Goal: Task Accomplishment & Management: Manage account settings

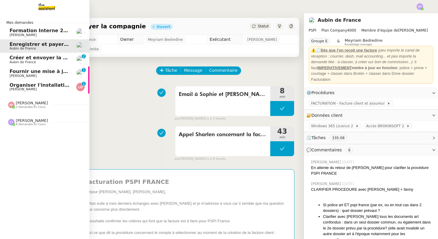
click at [35, 86] on span "Organiser l'installation de la fibre" at bounding box center [55, 85] width 91 height 6
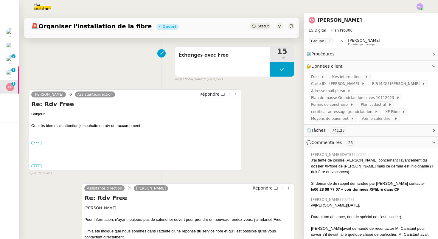
scroll to position [184, 0]
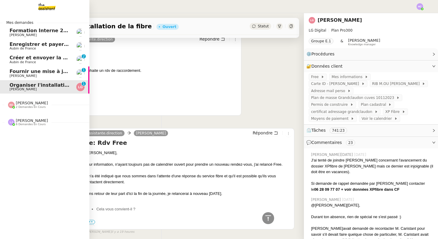
click at [25, 71] on span "Fournir une mise à jour urgente" at bounding box center [53, 72] width 86 height 6
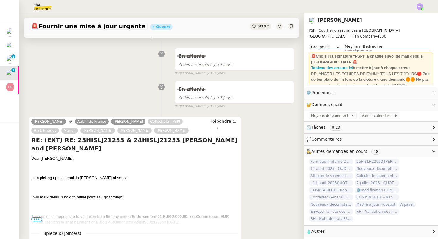
scroll to position [201, 0]
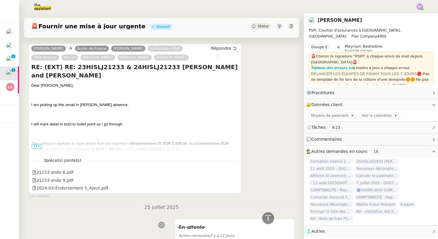
click at [38, 147] on span "•••" at bounding box center [36, 146] width 11 height 4
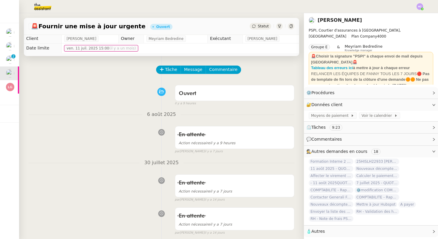
scroll to position [0, 0]
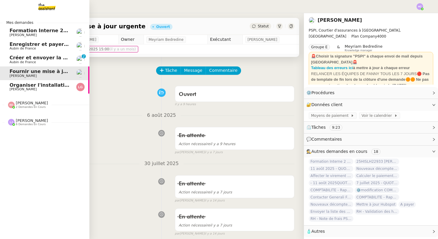
click at [25, 58] on span "Créer et envoyer la facture Sambouk" at bounding box center [59, 58] width 99 height 6
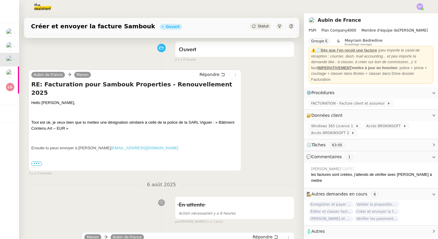
scroll to position [45, 0]
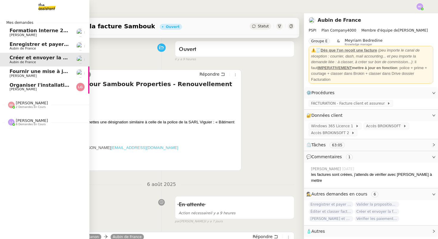
click at [30, 47] on span "Aubin de France" at bounding box center [23, 48] width 27 height 4
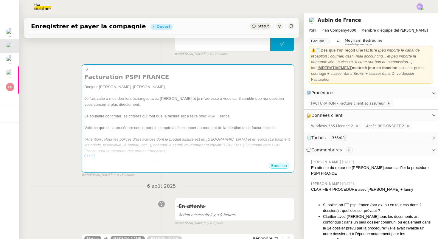
scroll to position [105, 0]
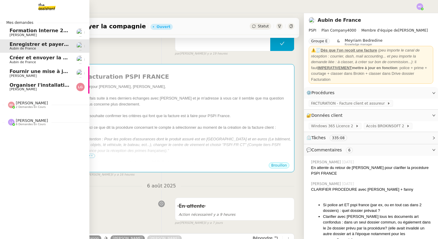
click at [46, 107] on span "[PERSON_NAME] 2 demandes en cours" at bounding box center [27, 105] width 47 height 8
click at [37, 147] on div "[PERSON_NAME] 6 demandes en cours" at bounding box center [32, 149] width 32 height 8
click at [55, 84] on span "Organiser l'installation de la fibre" at bounding box center [55, 85] width 91 height 6
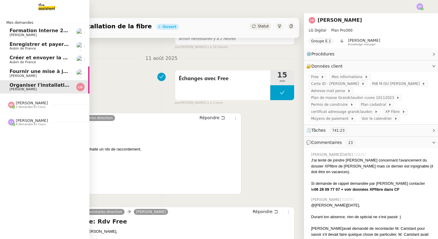
click at [55, 72] on span "Fournir une mise à jour urgente" at bounding box center [53, 72] width 86 height 6
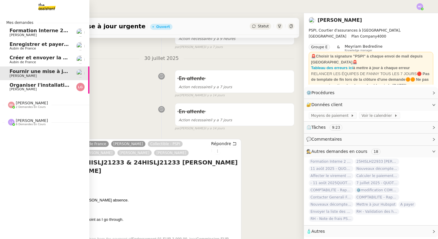
click at [58, 59] on span "Créer et envoyer la facture Sambouk" at bounding box center [59, 58] width 99 height 6
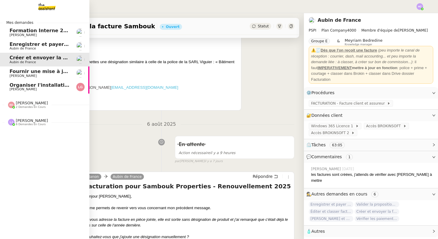
click at [63, 44] on span "Enregistrer et payer la compagnie" at bounding box center [56, 44] width 92 height 6
